Goal: Information Seeking & Learning: Get advice/opinions

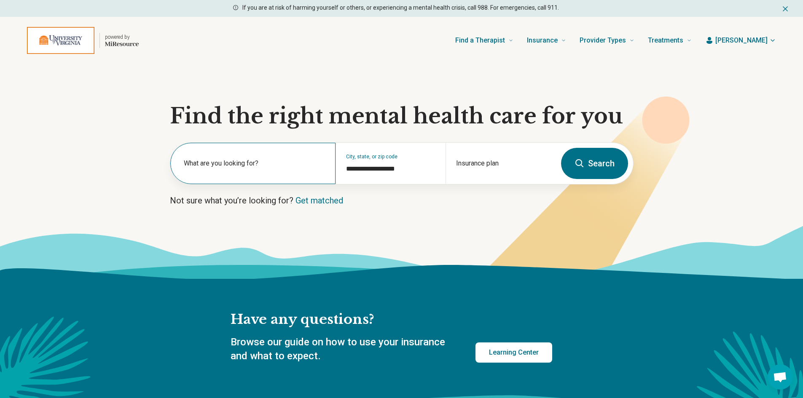
click at [213, 168] on label "What are you looking for?" at bounding box center [255, 163] width 142 height 10
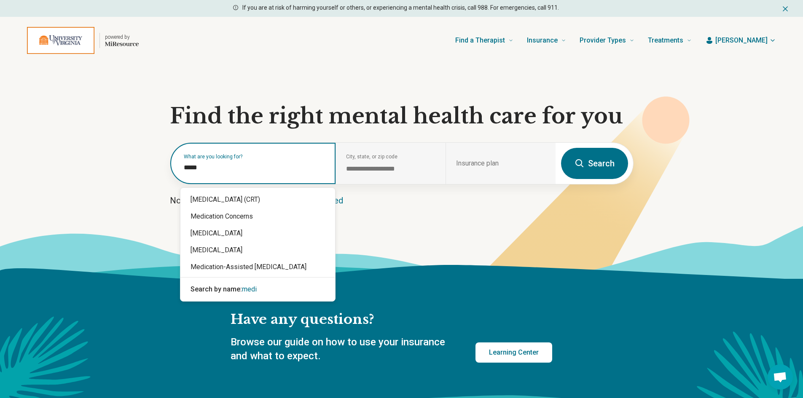
type input "******"
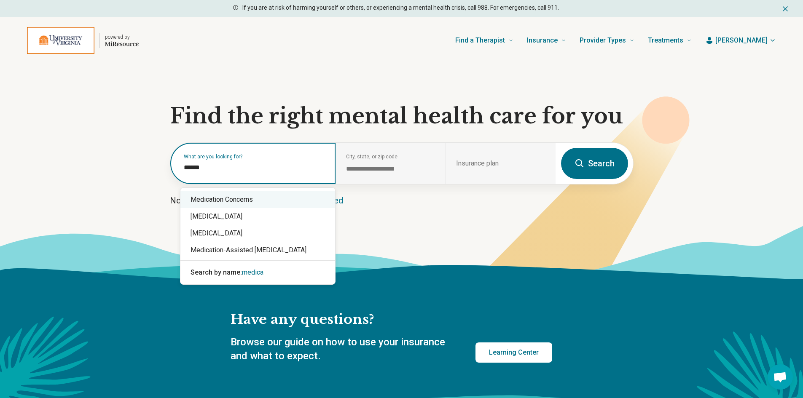
drag, startPoint x: 217, startPoint y: 169, endPoint x: 107, endPoint y: 171, distance: 110.0
click at [107, 171] on section "**********" at bounding box center [401, 171] width 803 height 215
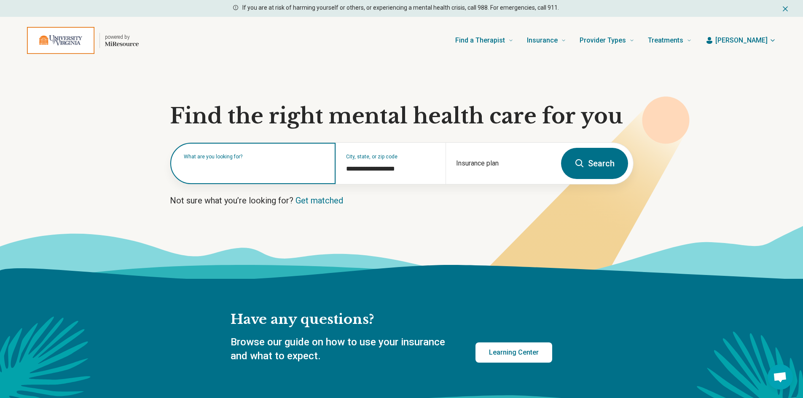
click at [281, 172] on input "text" at bounding box center [255, 168] width 142 height 10
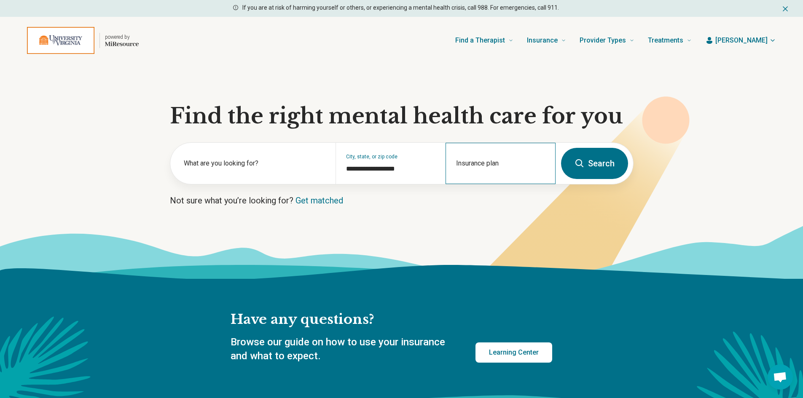
click at [507, 164] on div "Insurance plan" at bounding box center [500, 163] width 110 height 41
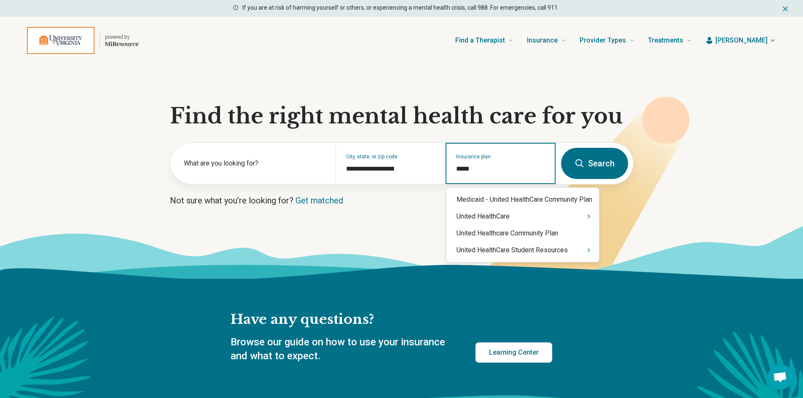
type input "******"
click at [496, 216] on div "United HealthCare" at bounding box center [522, 216] width 153 height 17
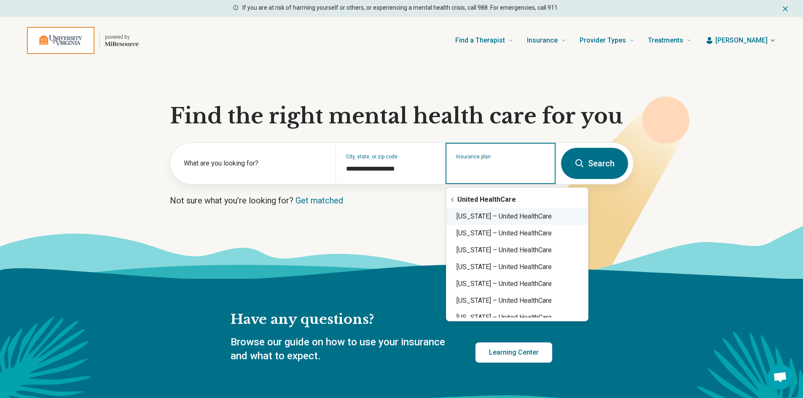
click at [511, 217] on div "Virginia – United HealthCare" at bounding box center [517, 216] width 142 height 17
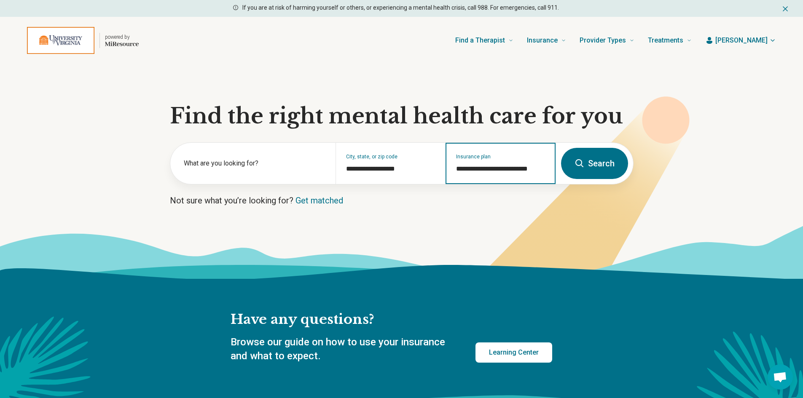
type input "**********"
click at [594, 164] on button "Search" at bounding box center [594, 163] width 67 height 31
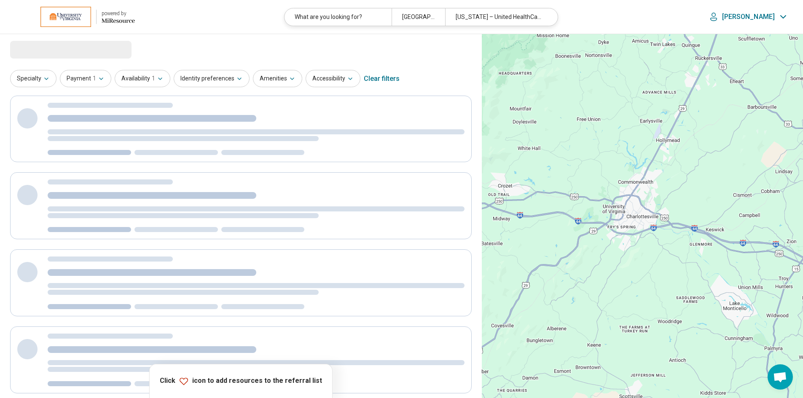
select select "***"
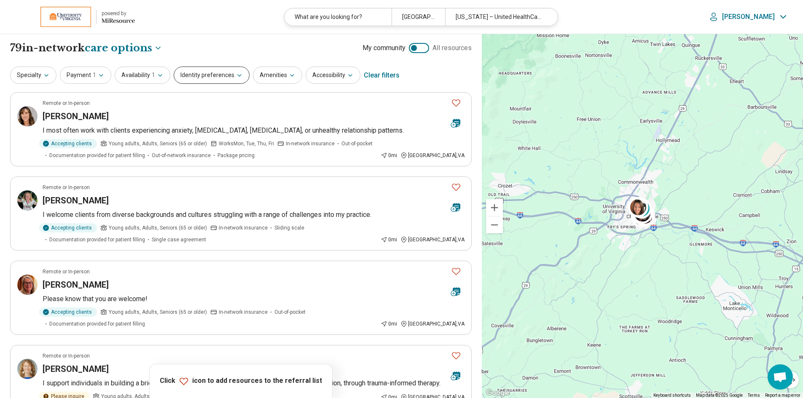
click at [230, 76] on button "Identity preferences" at bounding box center [212, 75] width 76 height 17
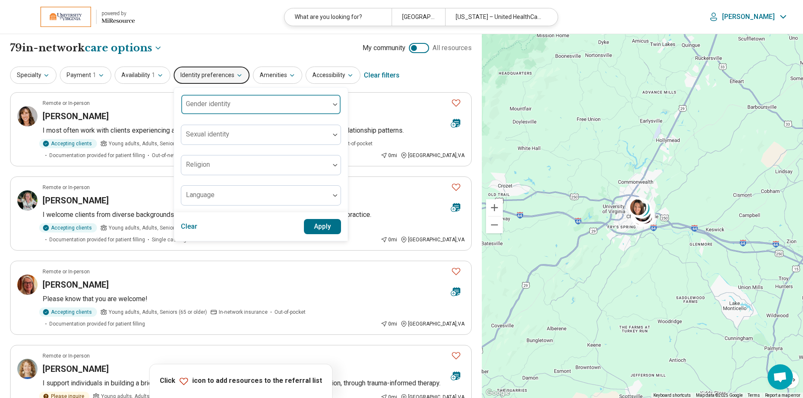
click at [311, 106] on div at bounding box center [256, 108] width 142 height 12
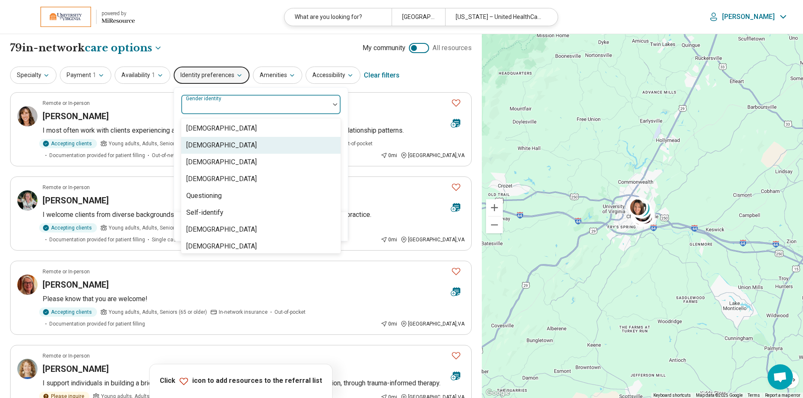
click at [238, 146] on div "[DEMOGRAPHIC_DATA]" at bounding box center [221, 145] width 70 height 10
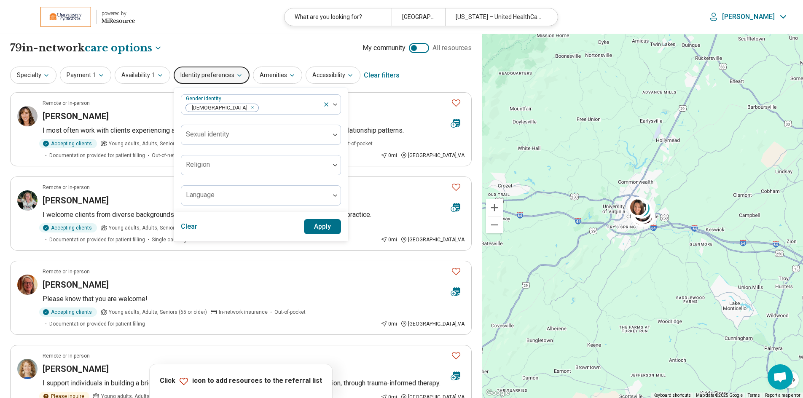
click at [342, 206] on div "Gender identity Cisgender Woman Sexual identity Religion Language" at bounding box center [261, 150] width 174 height 125
click at [317, 227] on button "Apply" at bounding box center [322, 226] width 37 height 15
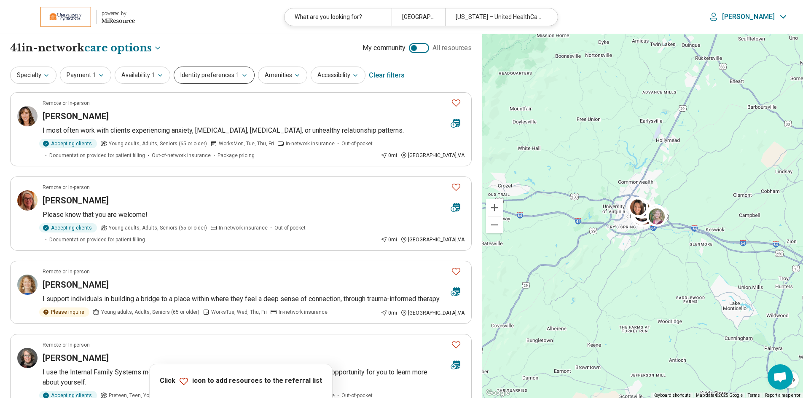
click at [241, 75] on icon "button" at bounding box center [244, 75] width 7 height 7
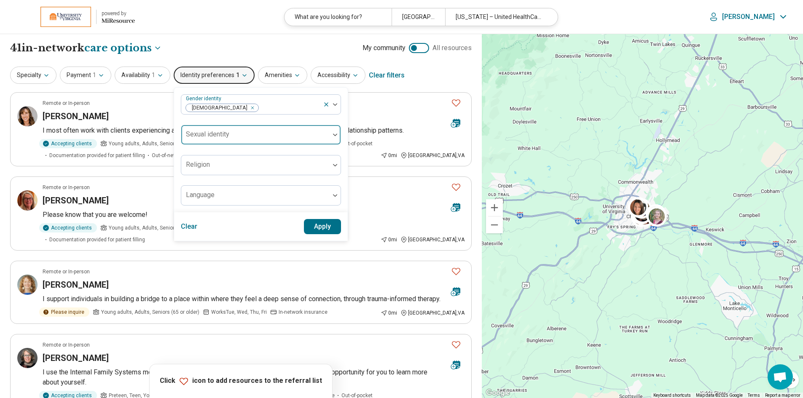
click at [329, 136] on div at bounding box center [334, 135] width 11 height 3
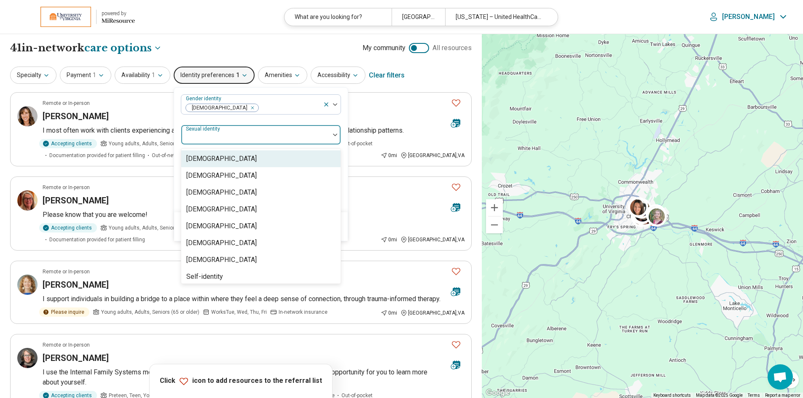
click at [340, 146] on div "Gender identity Cisgender Woman 8 results available. Use Up and Down to choose …" at bounding box center [261, 150] width 174 height 125
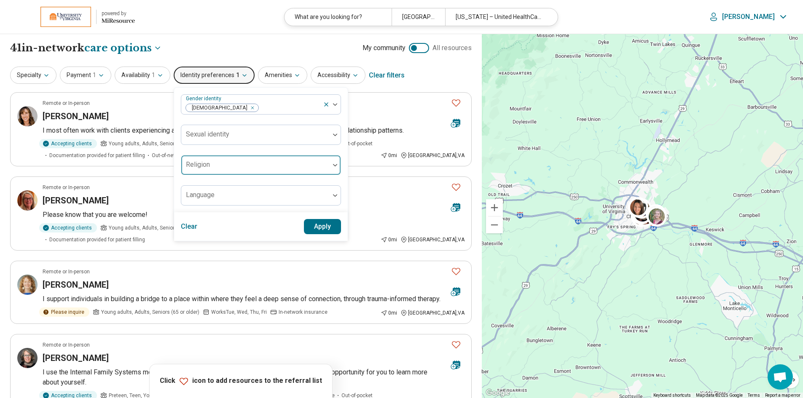
click at [329, 164] on div at bounding box center [334, 165] width 11 height 3
click at [342, 165] on div "Gender identity Cisgender Woman Sexual identity Religion Language" at bounding box center [261, 150] width 174 height 125
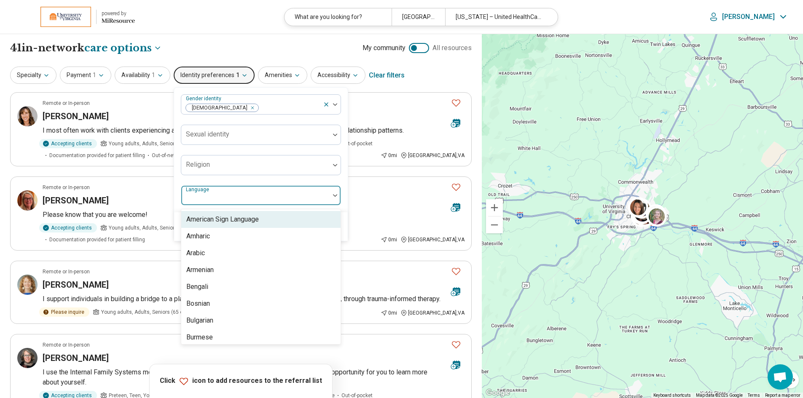
click at [334, 195] on img at bounding box center [335, 195] width 4 height 3
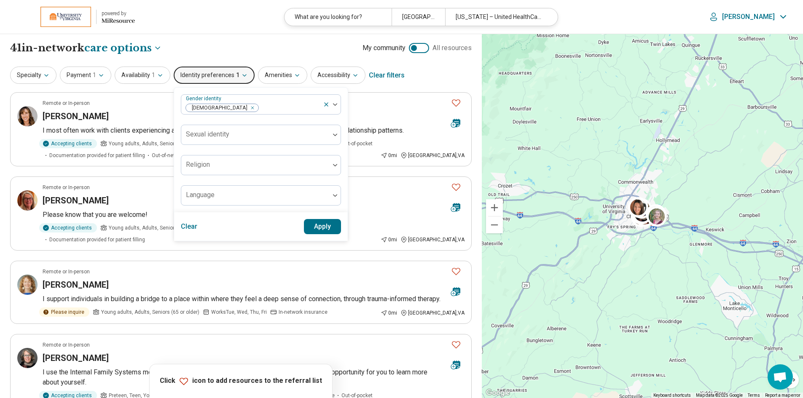
click at [342, 191] on div "Gender identity Cisgender Woman Sexual identity Religion Language" at bounding box center [261, 150] width 174 height 125
click at [319, 229] on button "Apply" at bounding box center [322, 226] width 37 height 15
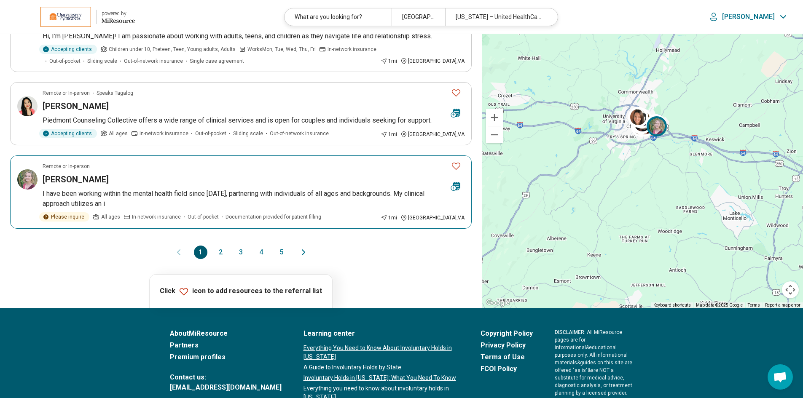
scroll to position [716, 0]
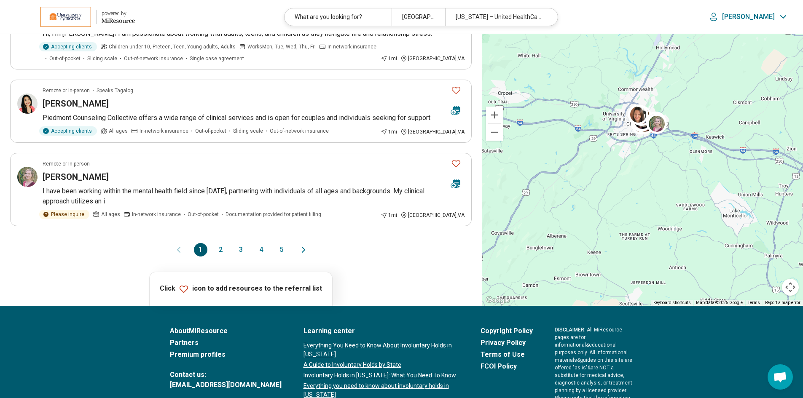
click at [219, 257] on button "2" at bounding box center [220, 249] width 13 height 13
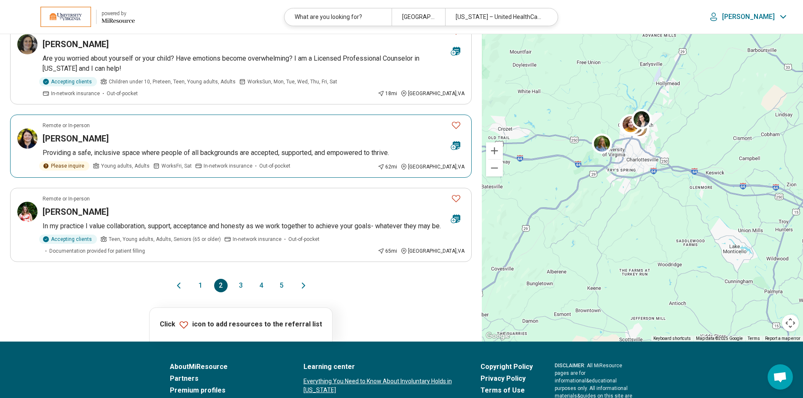
scroll to position [789, 0]
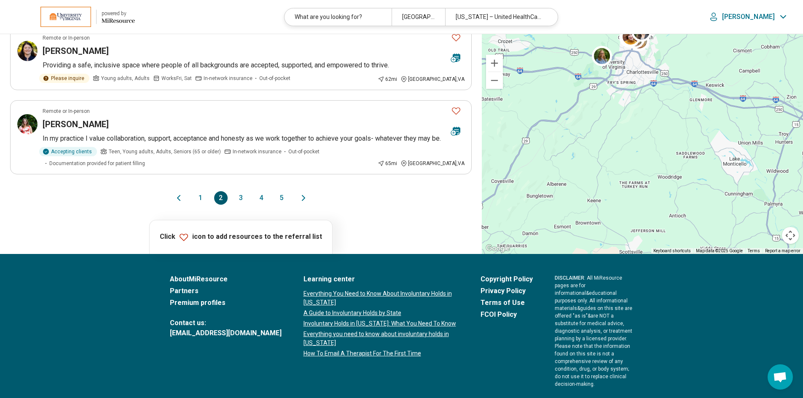
click at [199, 191] on button "1" at bounding box center [200, 197] width 13 height 13
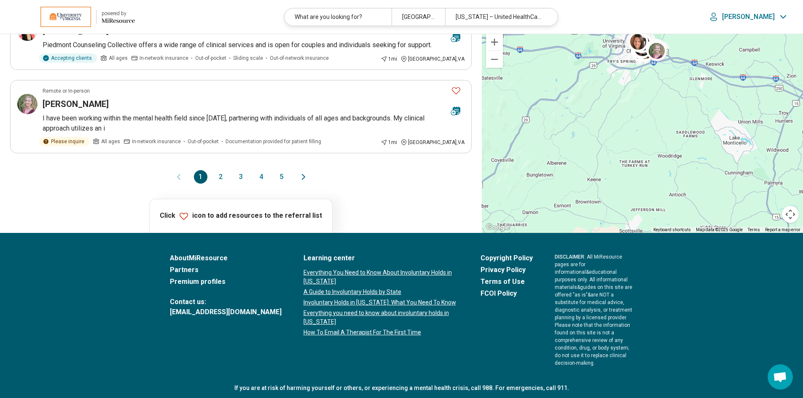
scroll to position [0, 0]
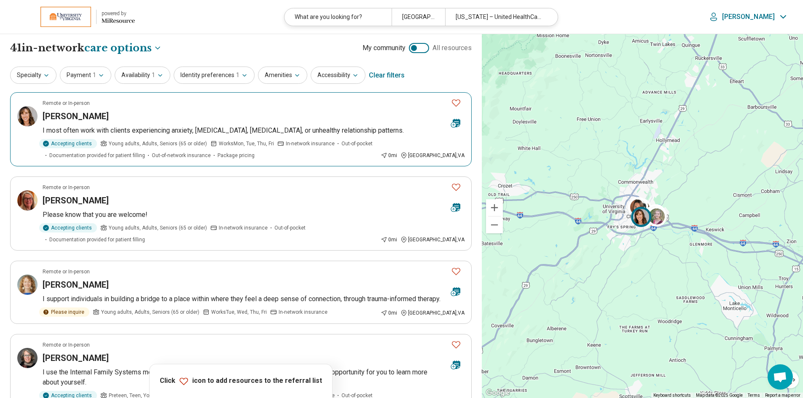
click at [92, 115] on h3 "Suzanne Wilberger" at bounding box center [76, 116] width 66 height 12
click at [43, 77] on icon "button" at bounding box center [46, 75] width 7 height 7
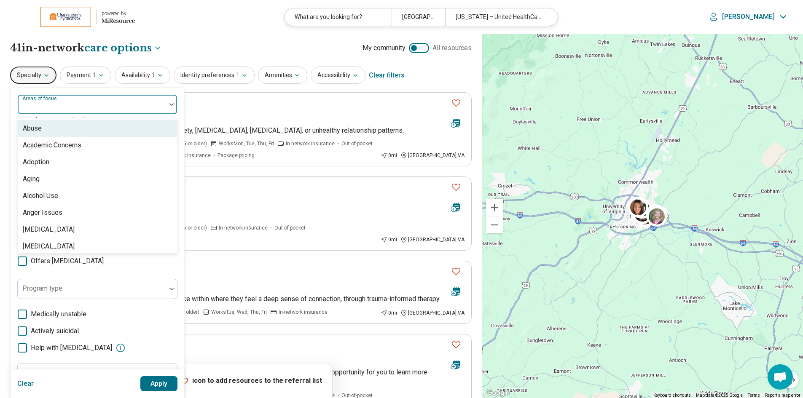
click at [168, 104] on div at bounding box center [171, 104] width 11 height 3
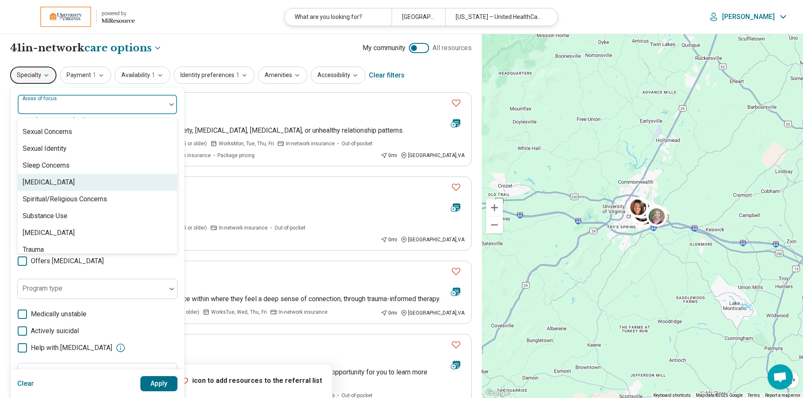
scroll to position [1559, 0]
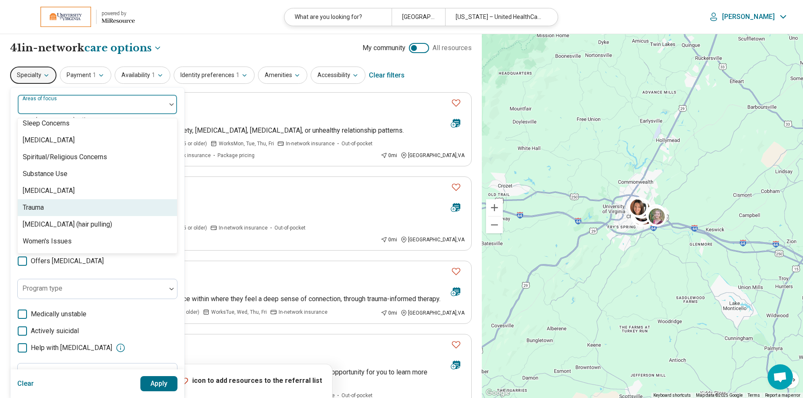
click at [56, 206] on div "Trauma" at bounding box center [97, 207] width 159 height 17
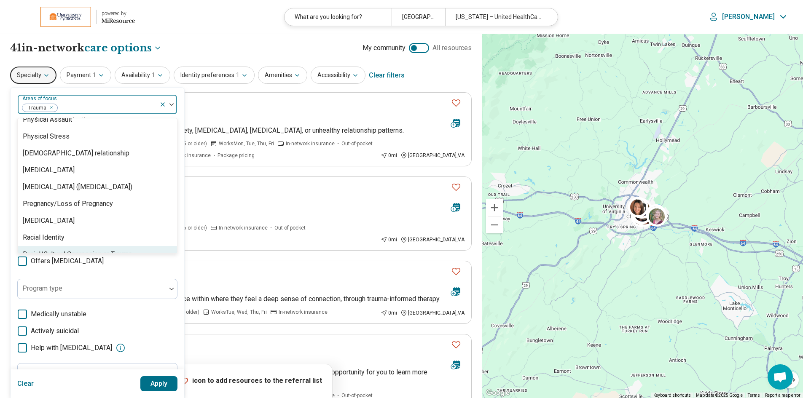
scroll to position [1178, 0]
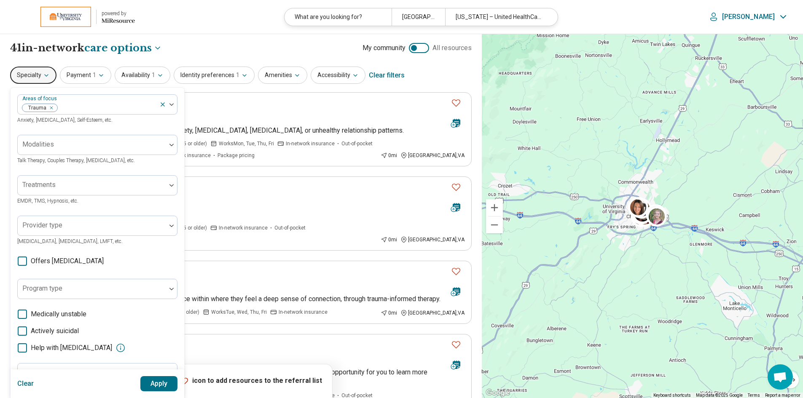
click at [158, 385] on button "Apply" at bounding box center [158, 383] width 37 height 15
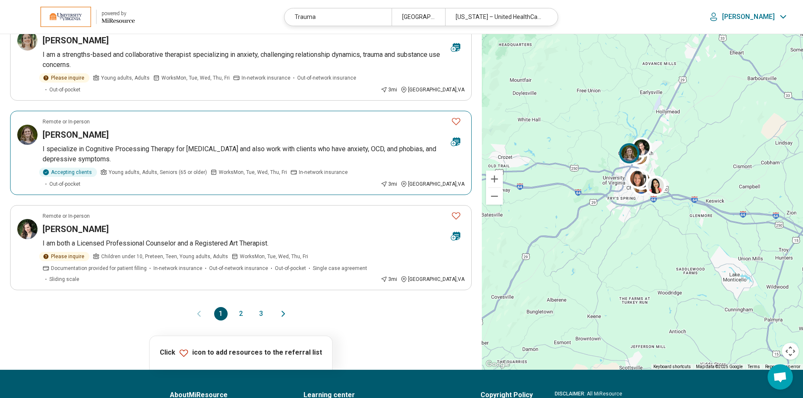
scroll to position [674, 0]
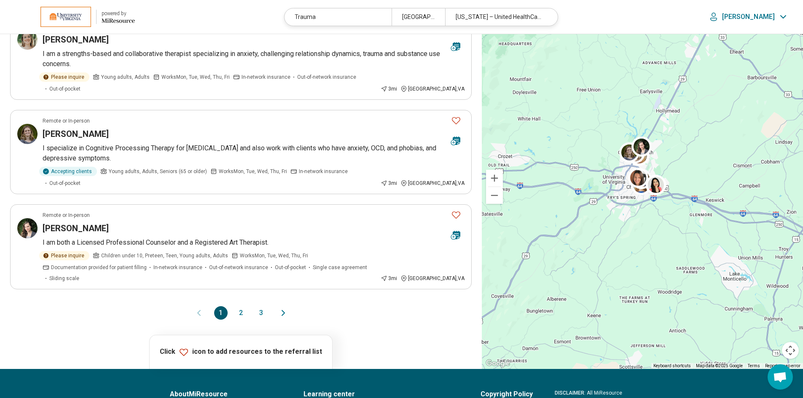
click at [241, 306] on button "2" at bounding box center [240, 312] width 13 height 13
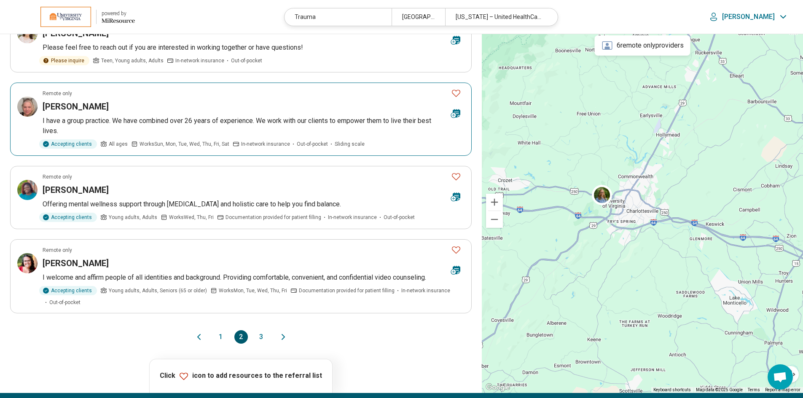
scroll to position [590, 0]
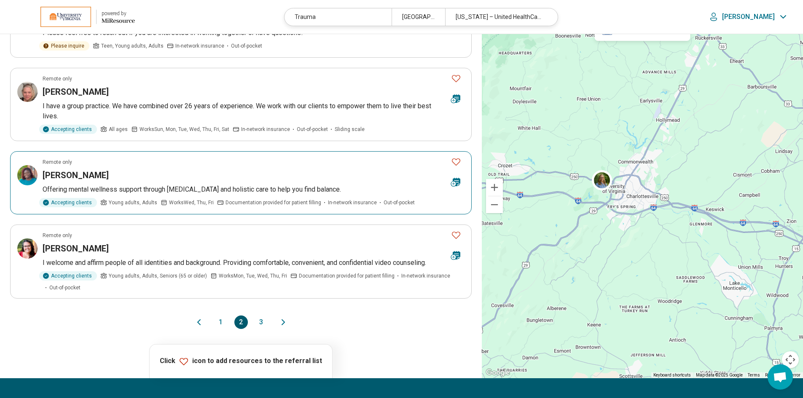
click at [83, 175] on h3 "Tomilola Monroe" at bounding box center [76, 175] width 66 height 12
click at [260, 322] on button "3" at bounding box center [260, 322] width 13 height 13
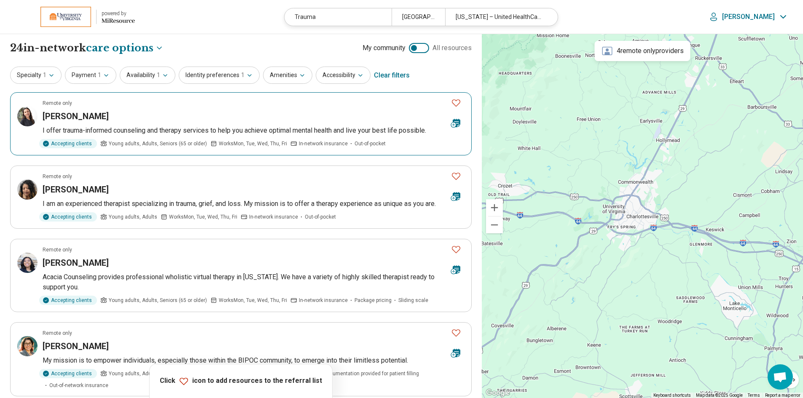
scroll to position [42, 0]
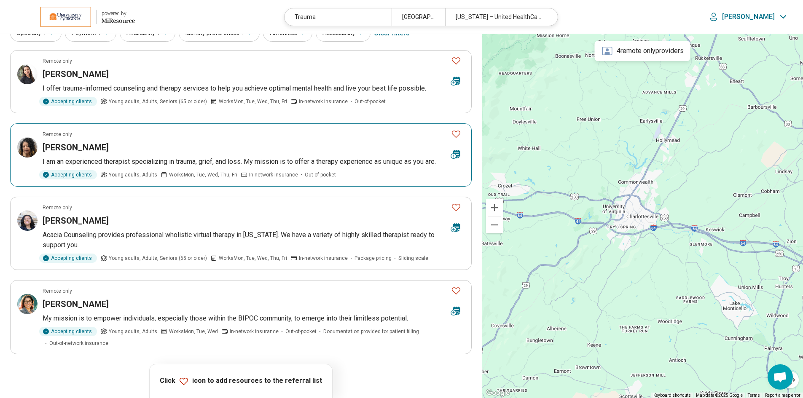
click at [73, 149] on h3 "Tamara Carter" at bounding box center [76, 148] width 66 height 12
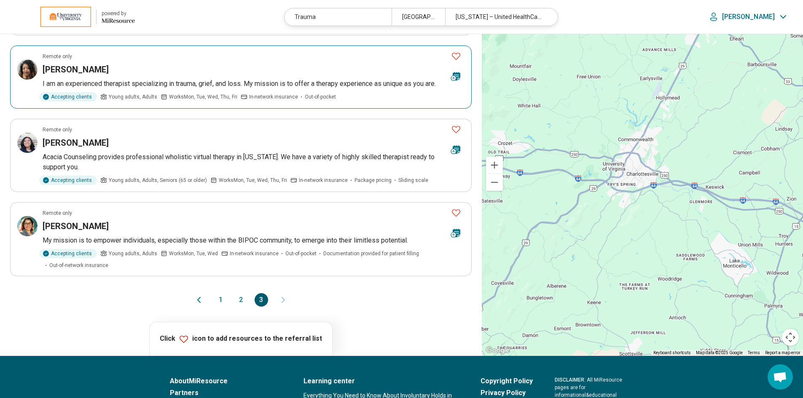
scroll to position [126, 0]
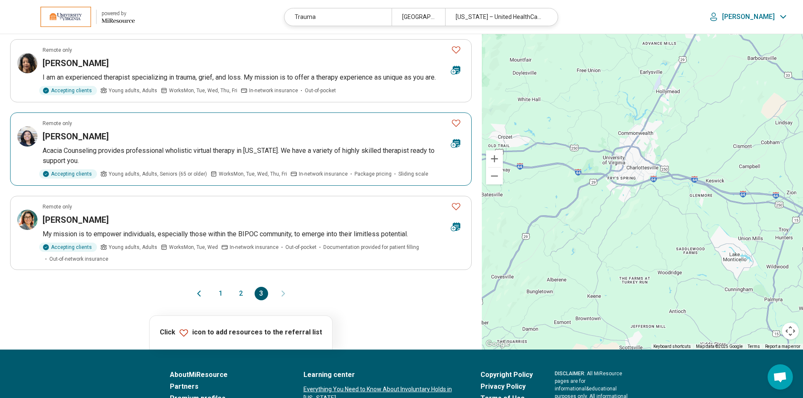
click at [74, 134] on h3 "Domonique Wilson" at bounding box center [76, 137] width 66 height 12
click at [456, 50] on icon "Favorite" at bounding box center [456, 50] width 10 height 10
click at [458, 125] on icon "Favorite" at bounding box center [456, 123] width 8 height 7
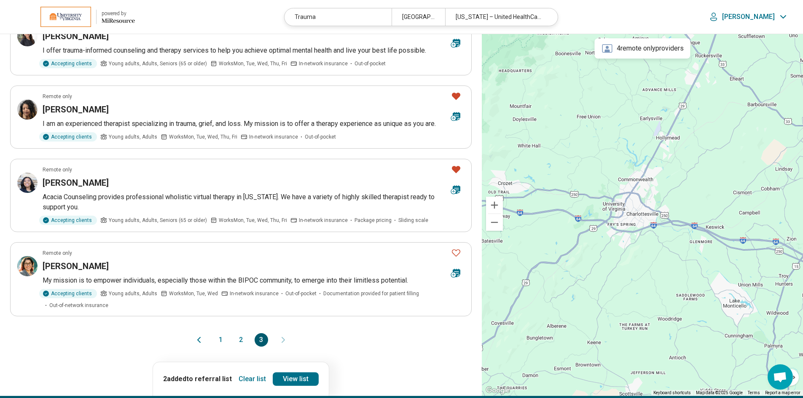
scroll to position [211, 0]
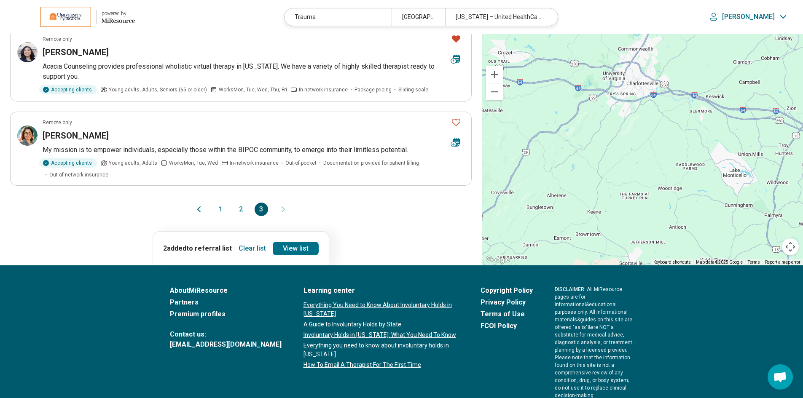
click at [239, 211] on button "2" at bounding box center [240, 209] width 13 height 13
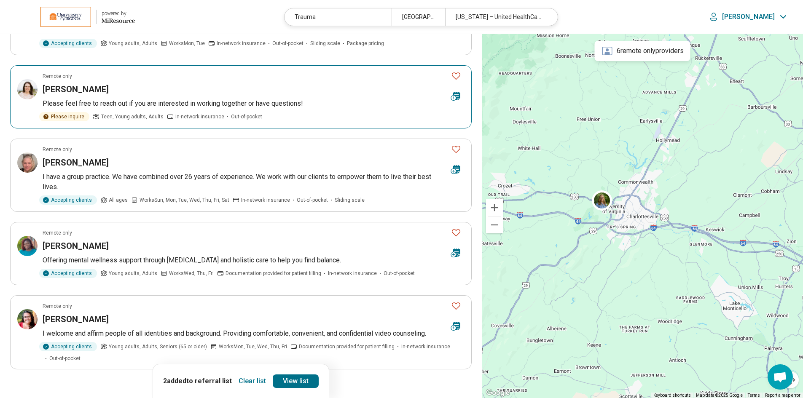
scroll to position [548, 0]
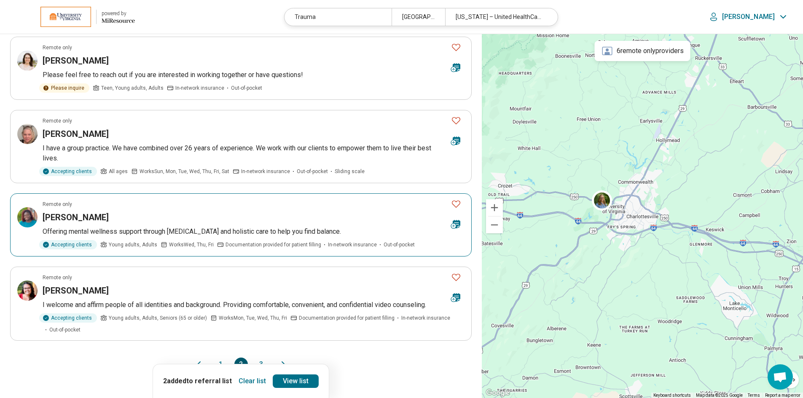
click at [457, 204] on icon "Favorite" at bounding box center [456, 204] width 10 height 10
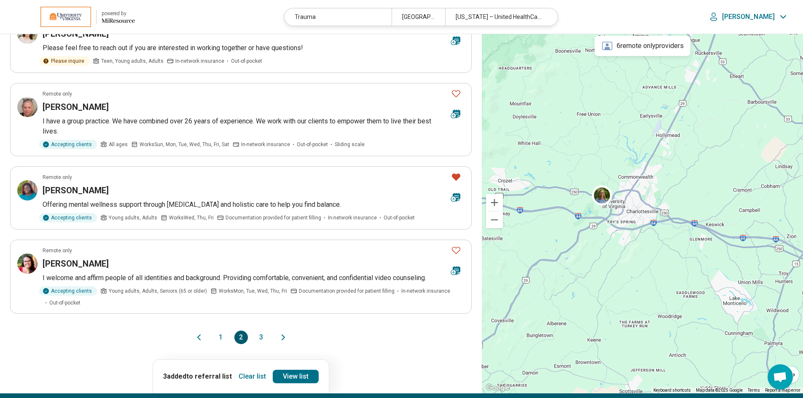
scroll to position [590, 0]
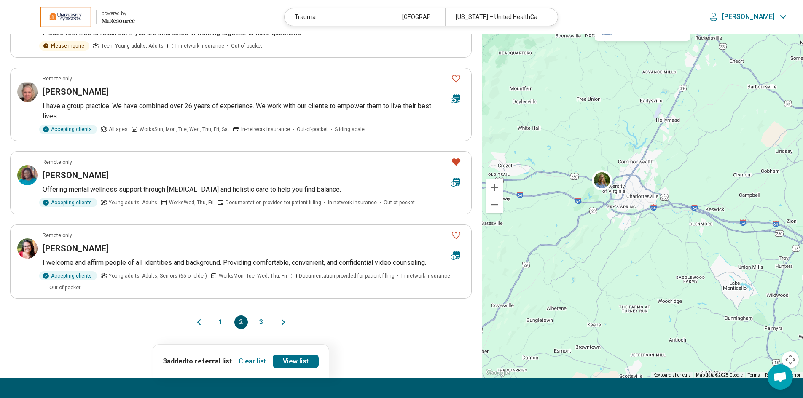
click at [262, 324] on button "3" at bounding box center [260, 322] width 13 height 13
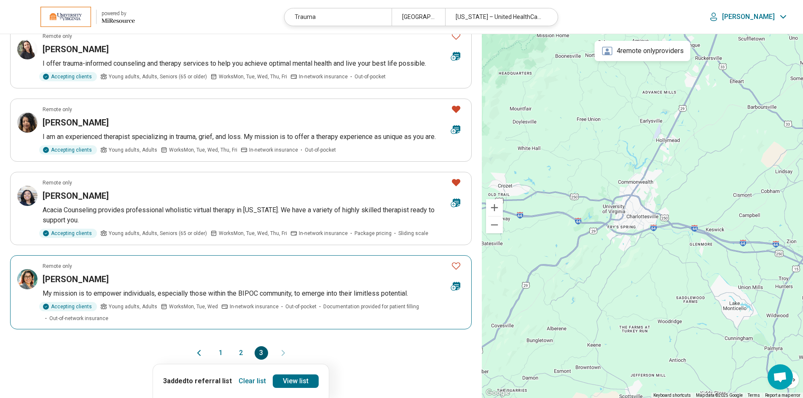
scroll to position [211, 0]
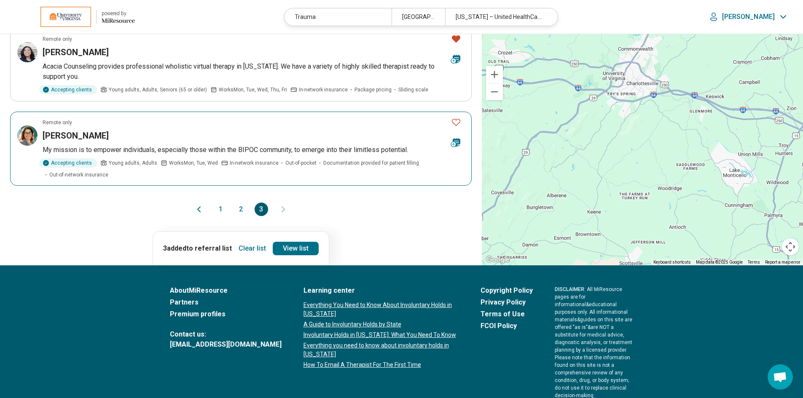
click at [83, 137] on h3 "[PERSON_NAME]" at bounding box center [76, 136] width 66 height 12
click at [458, 121] on icon "Favorite" at bounding box center [456, 122] width 10 height 10
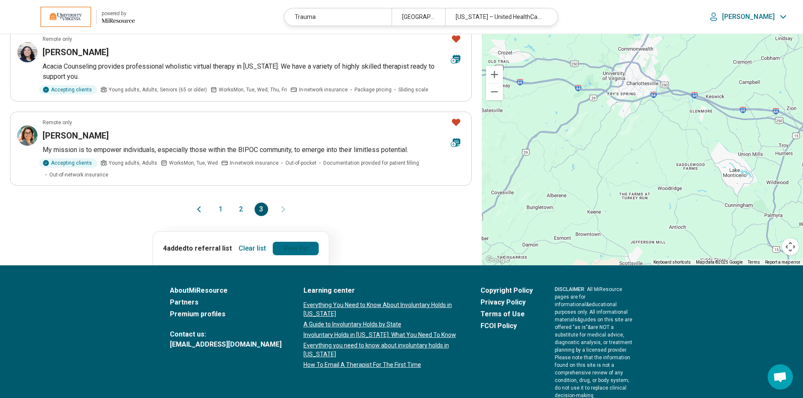
click at [298, 249] on link "View list" at bounding box center [296, 248] width 46 height 13
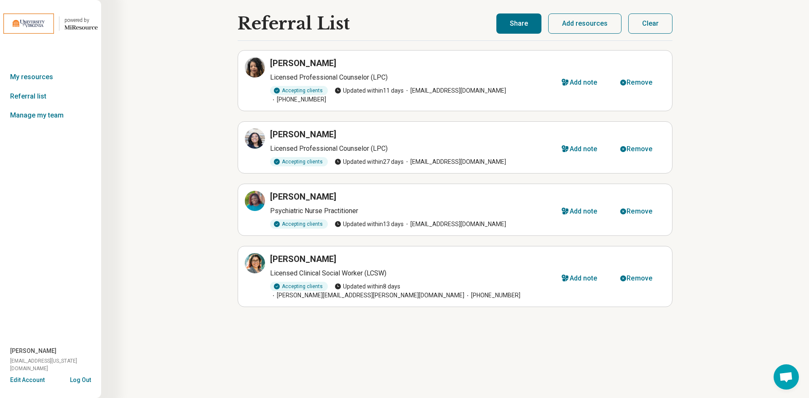
click at [521, 20] on button "Share" at bounding box center [518, 23] width 45 height 20
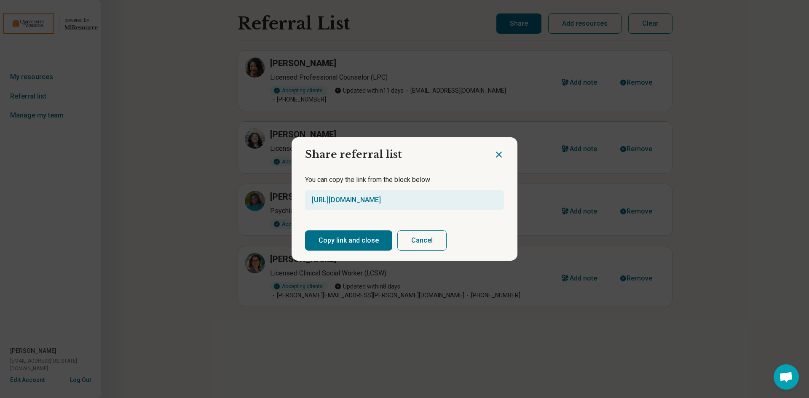
click at [340, 243] on button "Copy link and close" at bounding box center [348, 240] width 87 height 20
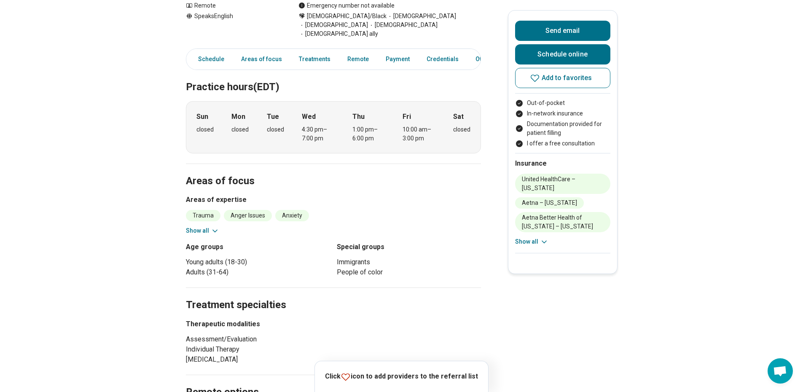
scroll to position [211, 0]
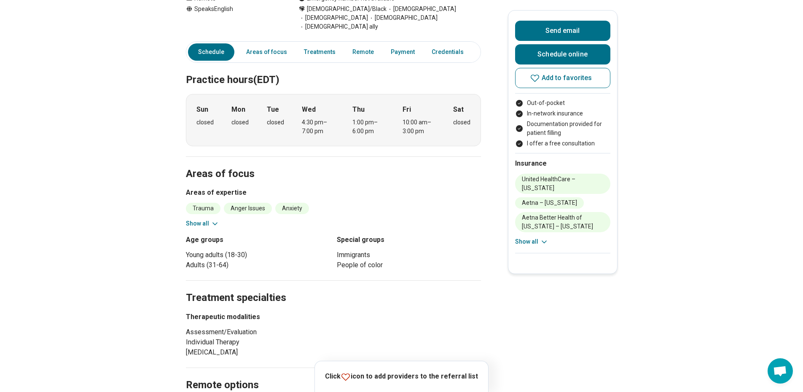
click at [206, 219] on button "Show all" at bounding box center [202, 223] width 33 height 9
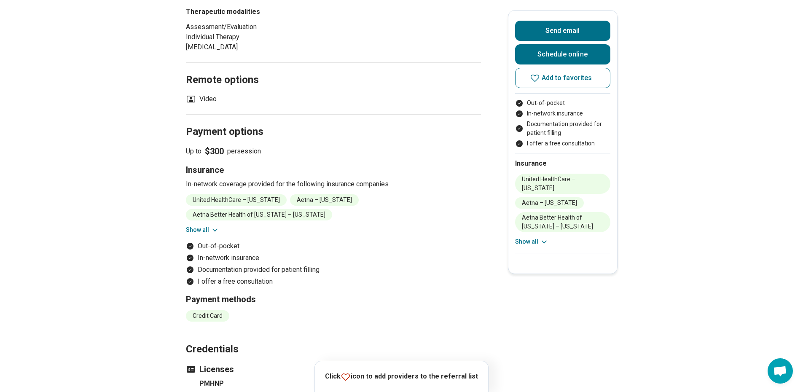
scroll to position [590, 0]
click at [214, 225] on icon at bounding box center [215, 229] width 8 height 8
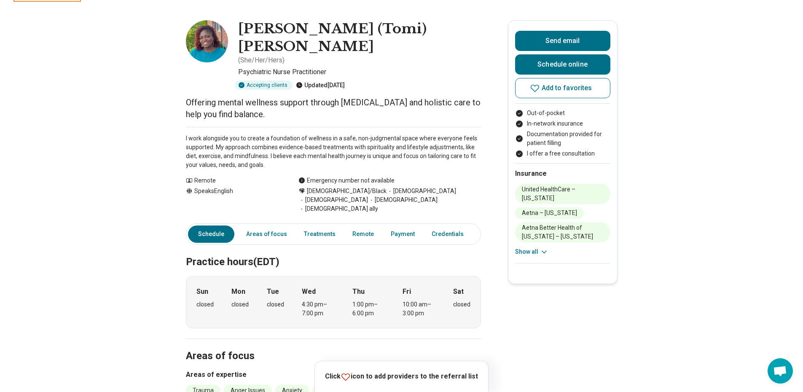
scroll to position [0, 0]
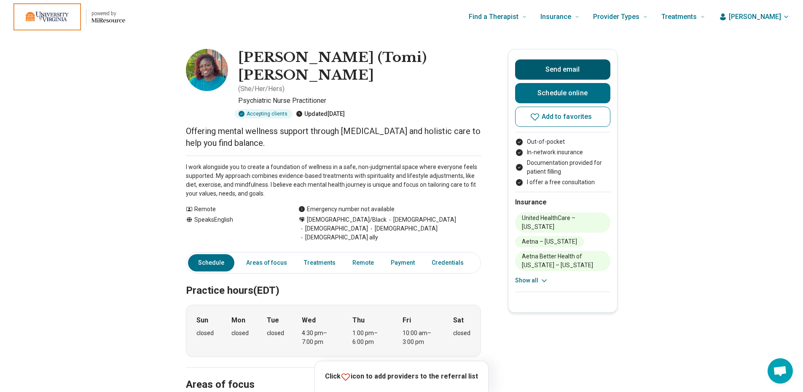
click at [570, 70] on button "Send email" at bounding box center [562, 69] width 95 height 20
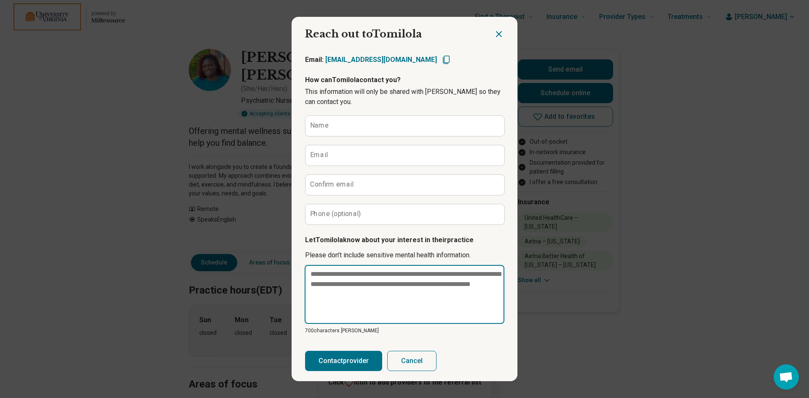
click at [328, 286] on textarea at bounding box center [405, 294] width 200 height 59
click at [321, 272] on textarea at bounding box center [405, 294] width 200 height 59
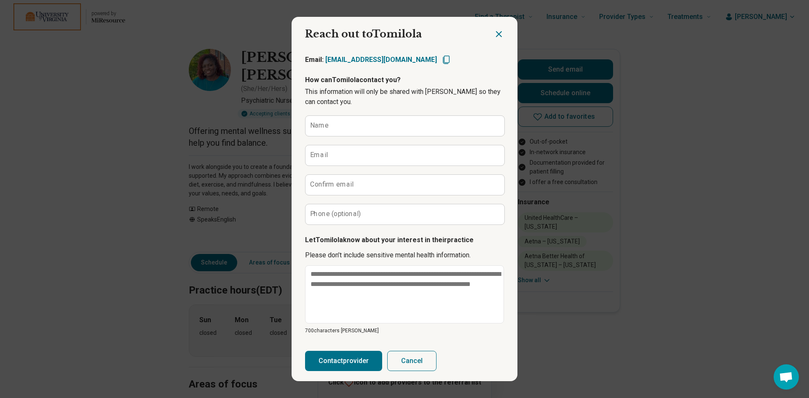
click at [495, 32] on icon "Close dialog" at bounding box center [499, 34] width 10 height 10
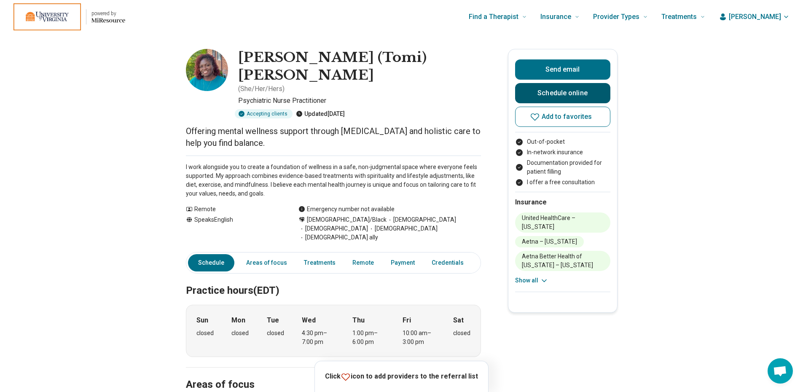
click at [568, 92] on link "Schedule online" at bounding box center [562, 93] width 95 height 20
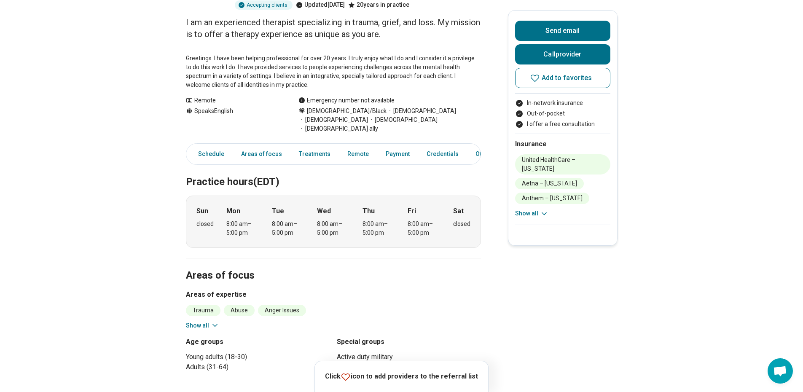
scroll to position [169, 0]
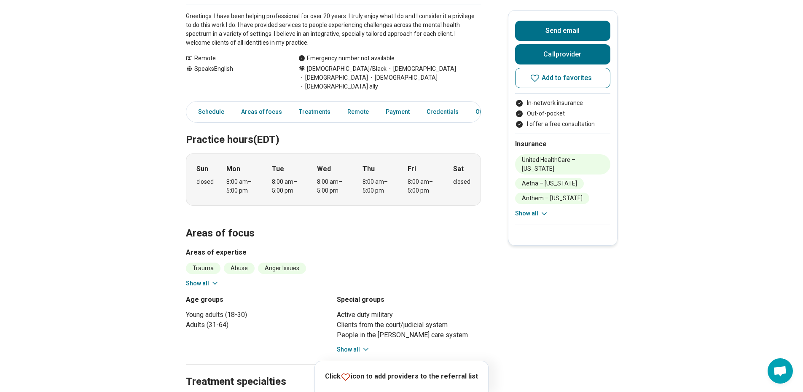
click at [215, 279] on icon at bounding box center [215, 283] width 8 height 8
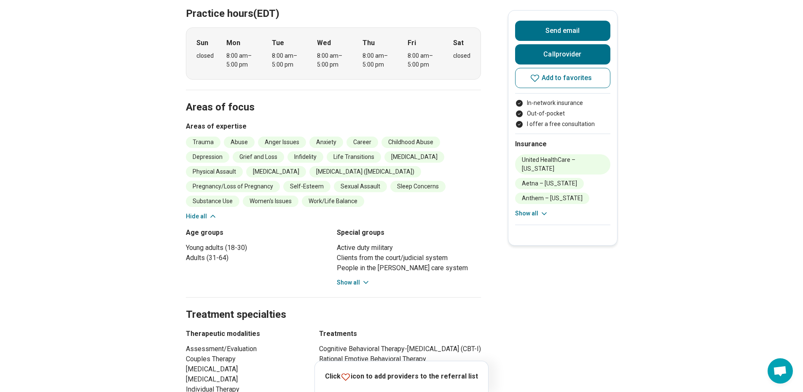
scroll to position [295, 0]
click at [364, 278] on icon at bounding box center [365, 282] width 8 height 8
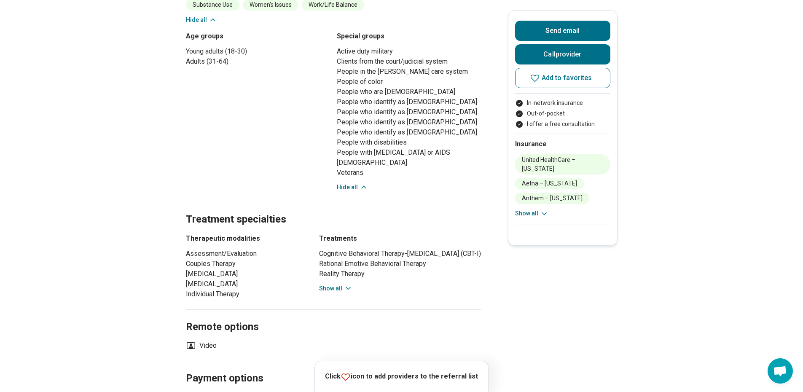
scroll to position [506, 0]
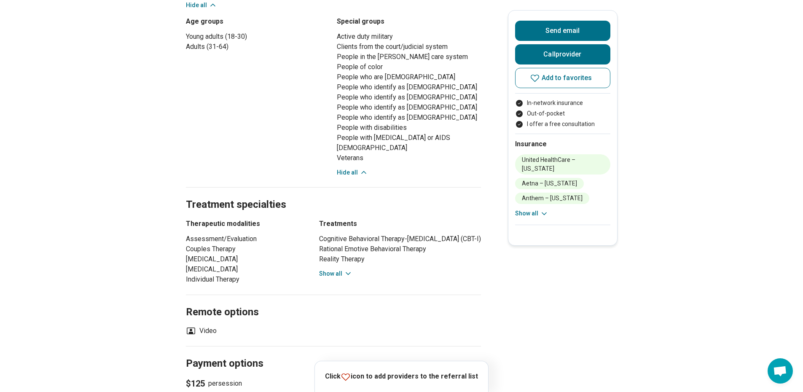
click at [334, 269] on button "Show all" at bounding box center [335, 273] width 33 height 9
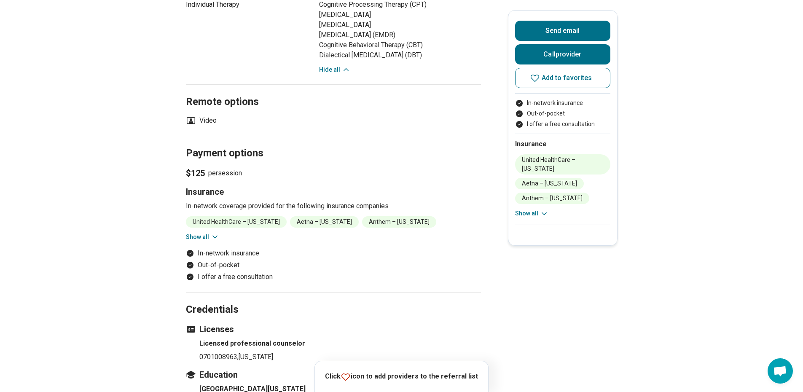
scroll to position [800, 0]
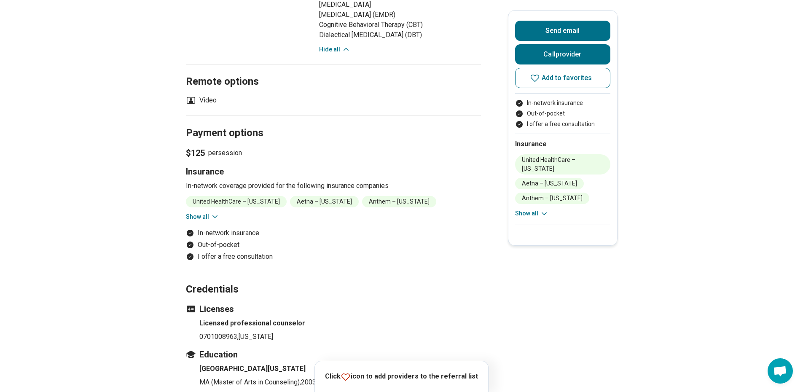
click at [218, 212] on icon at bounding box center [215, 216] width 8 height 8
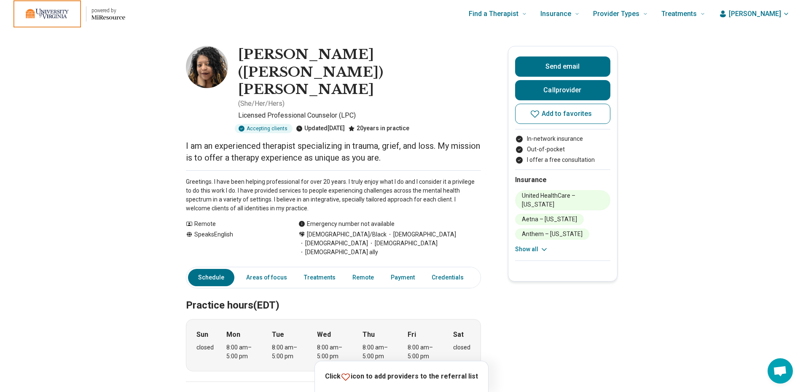
scroll to position [0, 0]
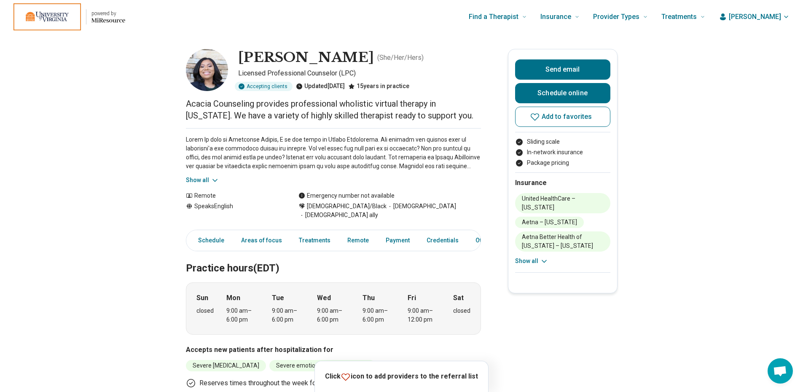
click at [203, 177] on button "Show all" at bounding box center [202, 180] width 33 height 9
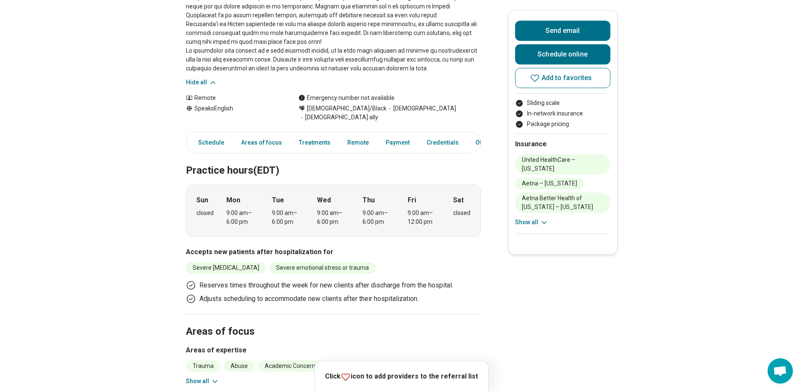
scroll to position [253, 0]
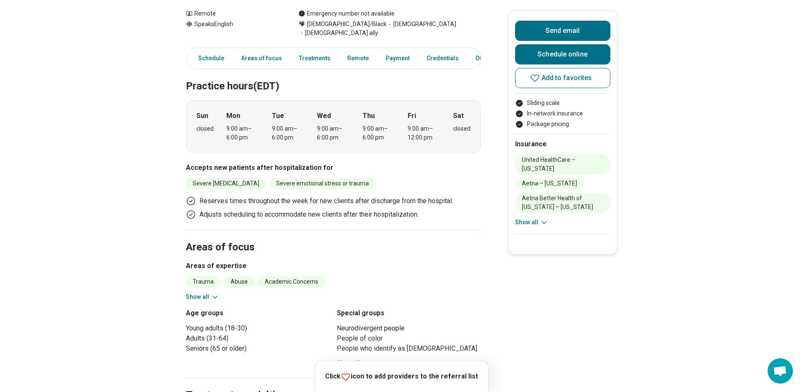
click at [208, 292] on button "Show all" at bounding box center [202, 296] width 33 height 9
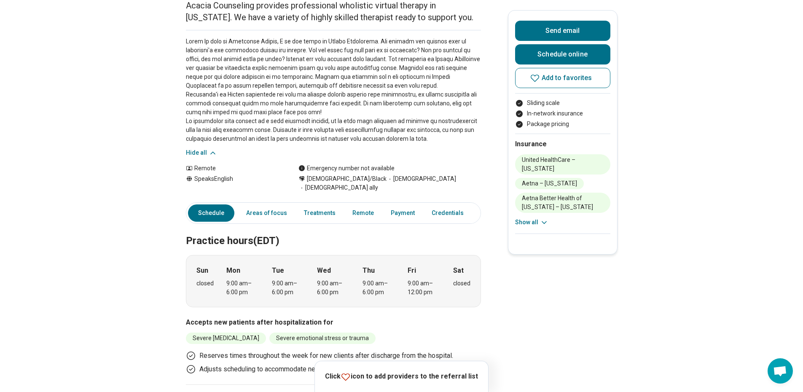
scroll to position [0, 0]
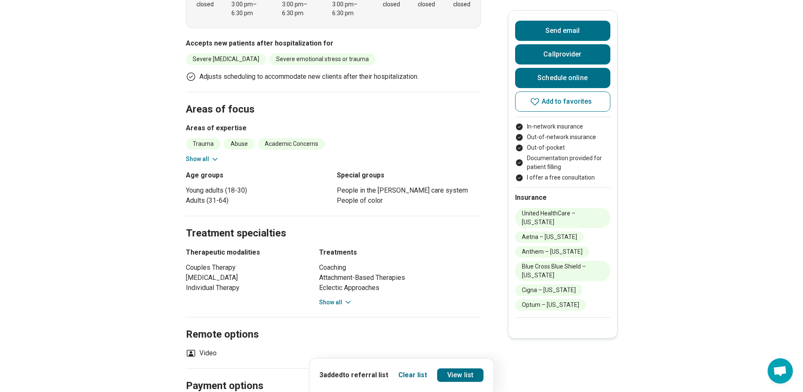
scroll to position [337, 0]
click at [199, 158] on button "Show all" at bounding box center [202, 158] width 33 height 9
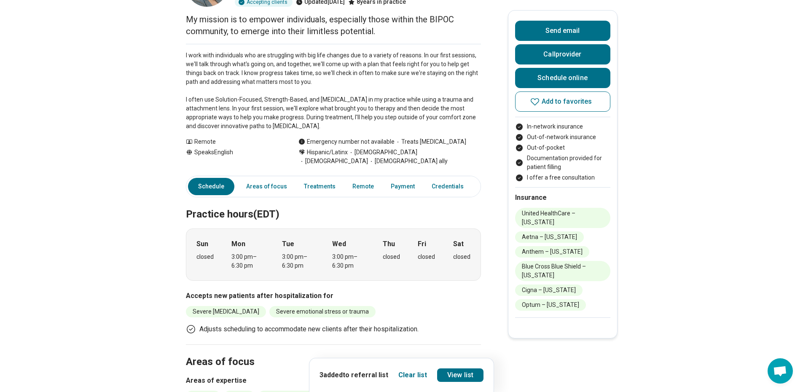
scroll to position [0, 0]
